Goal: Information Seeking & Learning: Learn about a topic

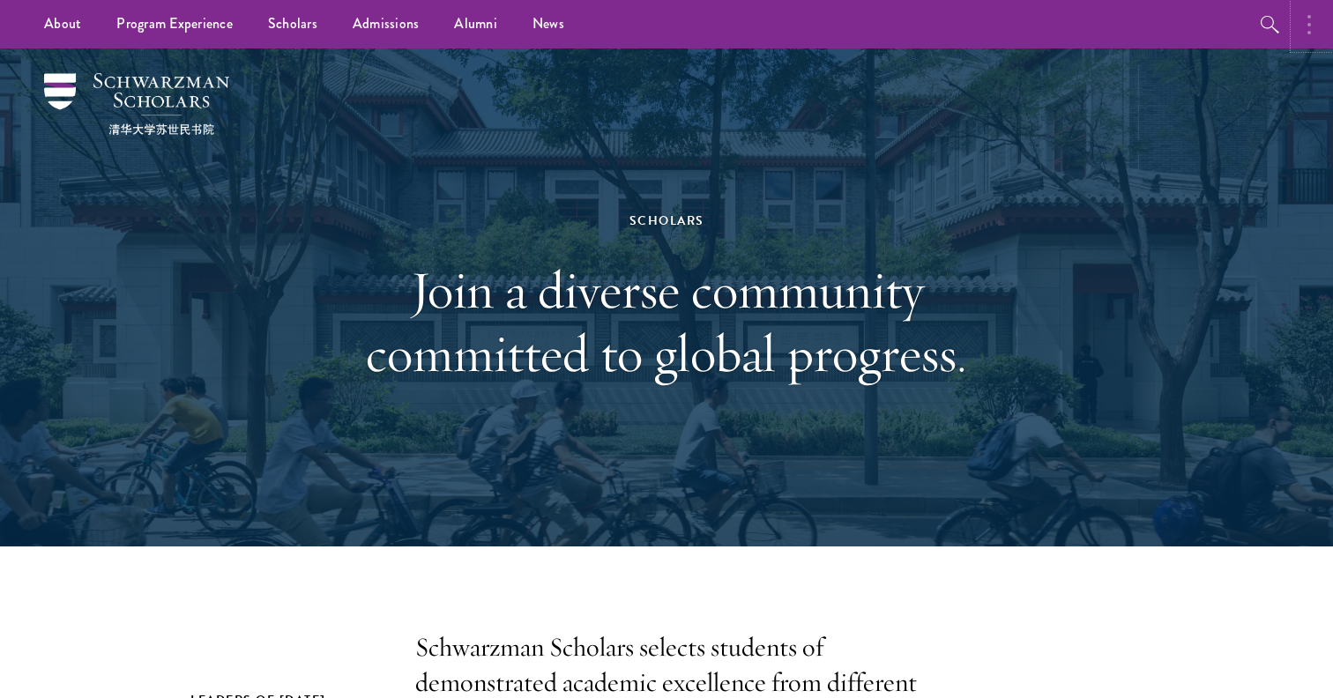
click at [1300, 32] on button "button" at bounding box center [1313, 24] width 39 height 48
click at [62, 96] on img at bounding box center [136, 104] width 185 height 62
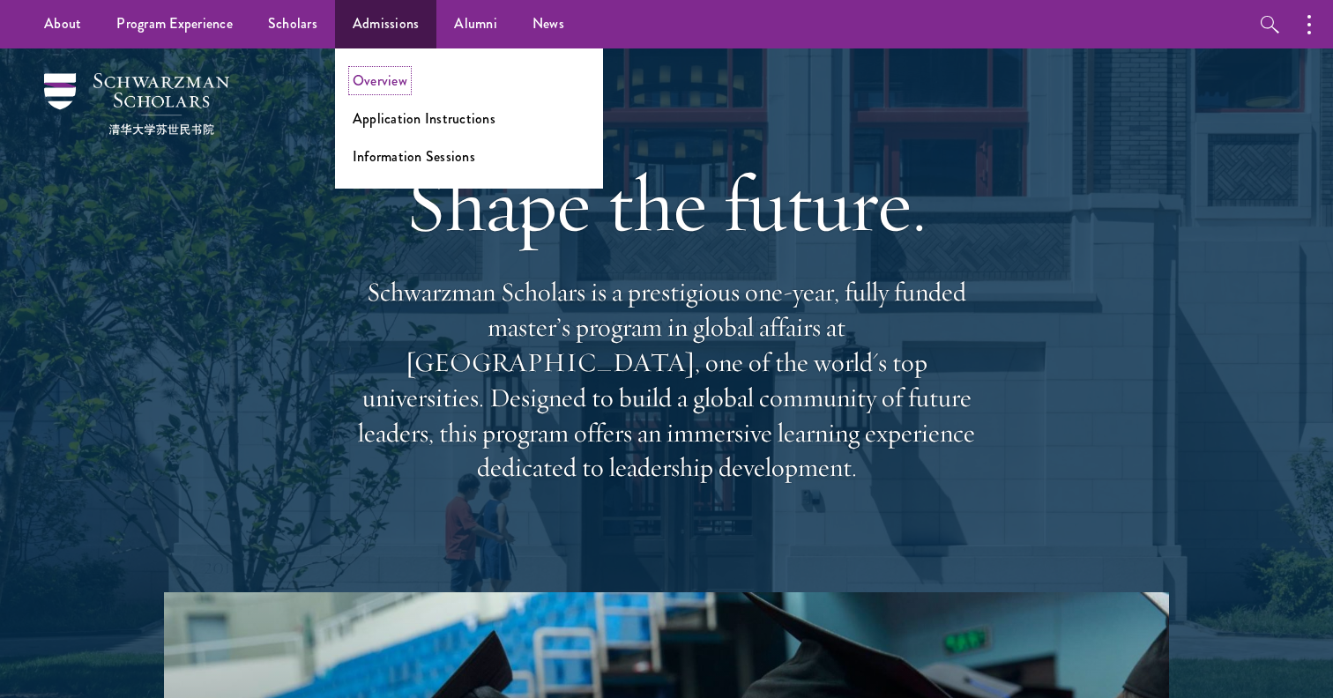
click at [390, 88] on link "Overview" at bounding box center [380, 81] width 55 height 20
